Goal: Task Accomplishment & Management: Complete application form

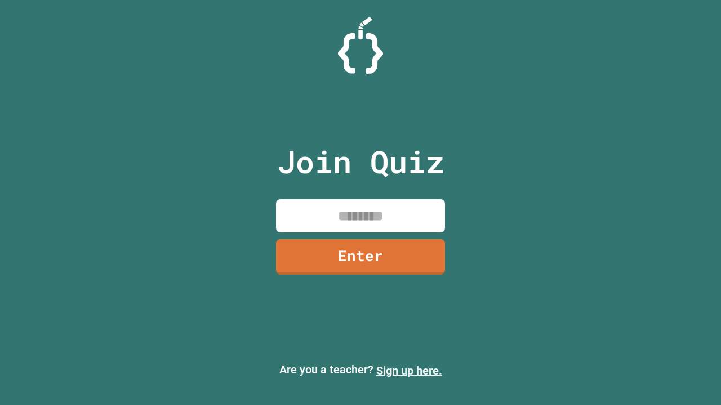
click at [409, 371] on link "Sign up here." at bounding box center [409, 371] width 66 height 14
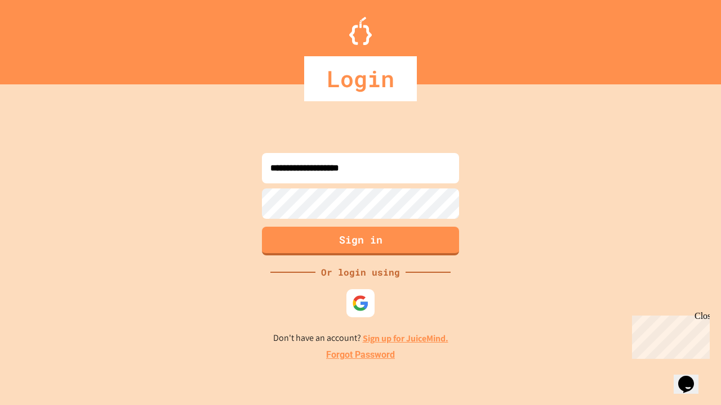
type input "**********"
